Goal: Transaction & Acquisition: Purchase product/service

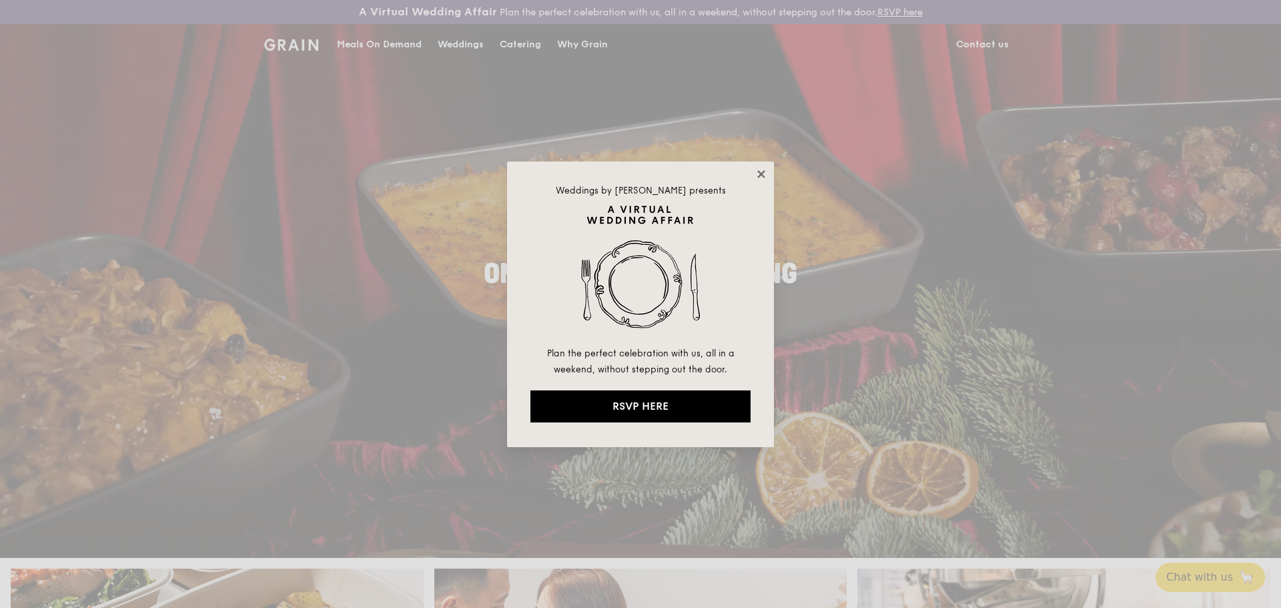
click at [756, 178] on icon at bounding box center [761, 174] width 12 height 12
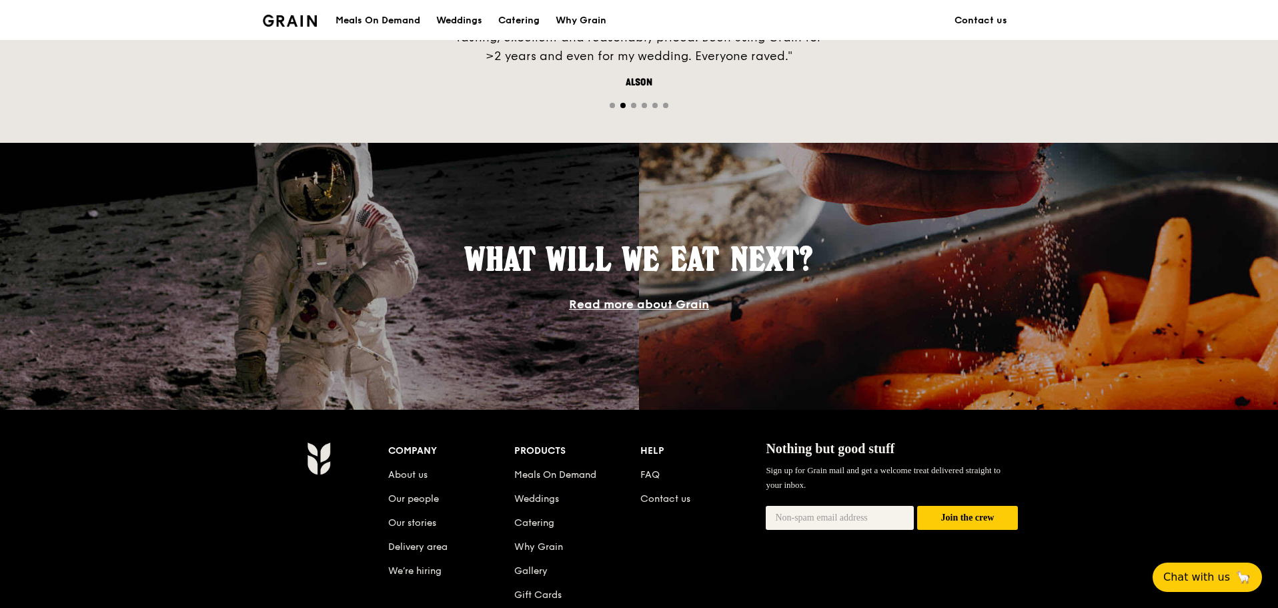
scroll to position [1197, 0]
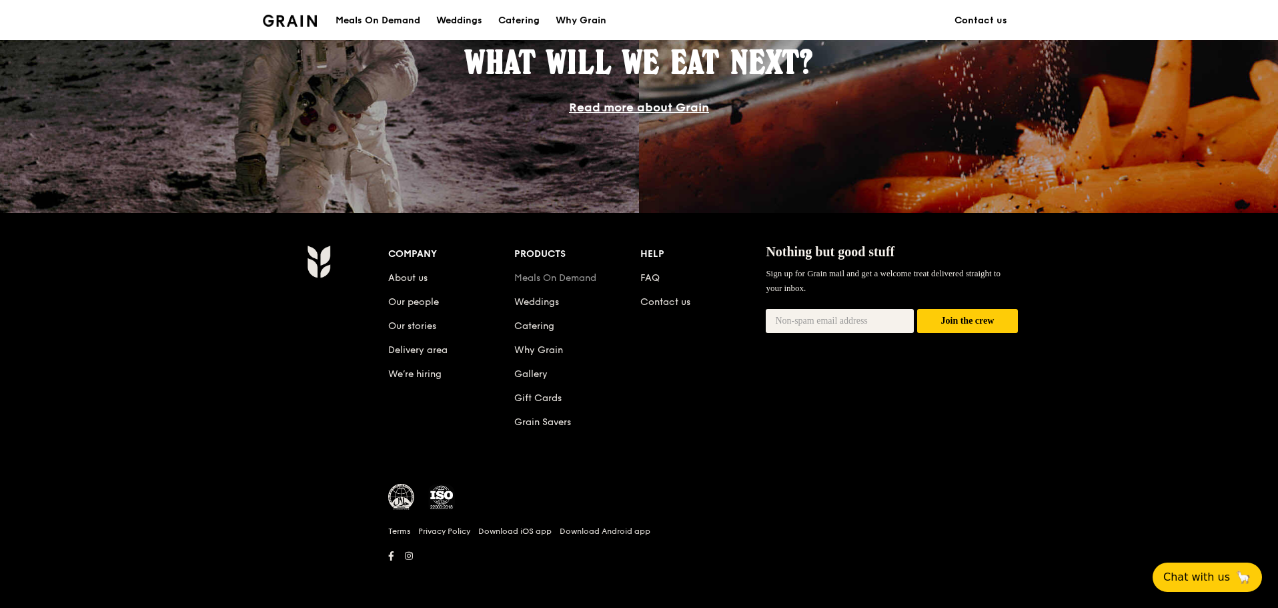
click at [581, 275] on link "Meals On Demand" at bounding box center [555, 277] width 82 height 11
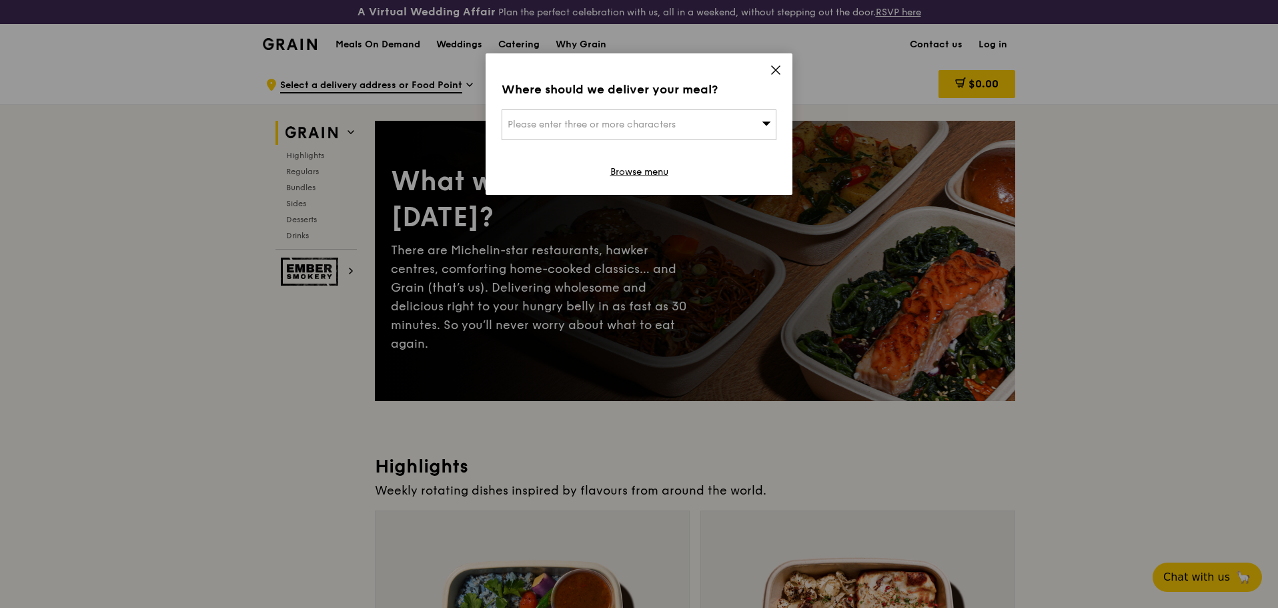
click at [780, 65] on icon at bounding box center [776, 70] width 12 height 12
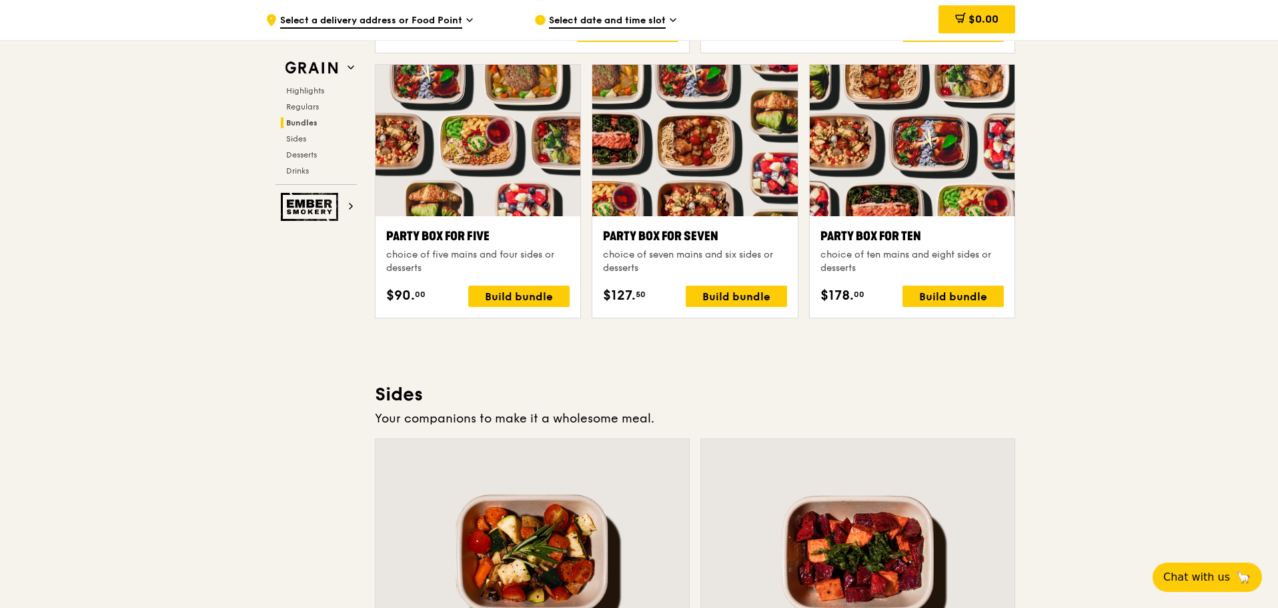
scroll to position [2735, 0]
